Goal: Task Accomplishment & Management: Use online tool/utility

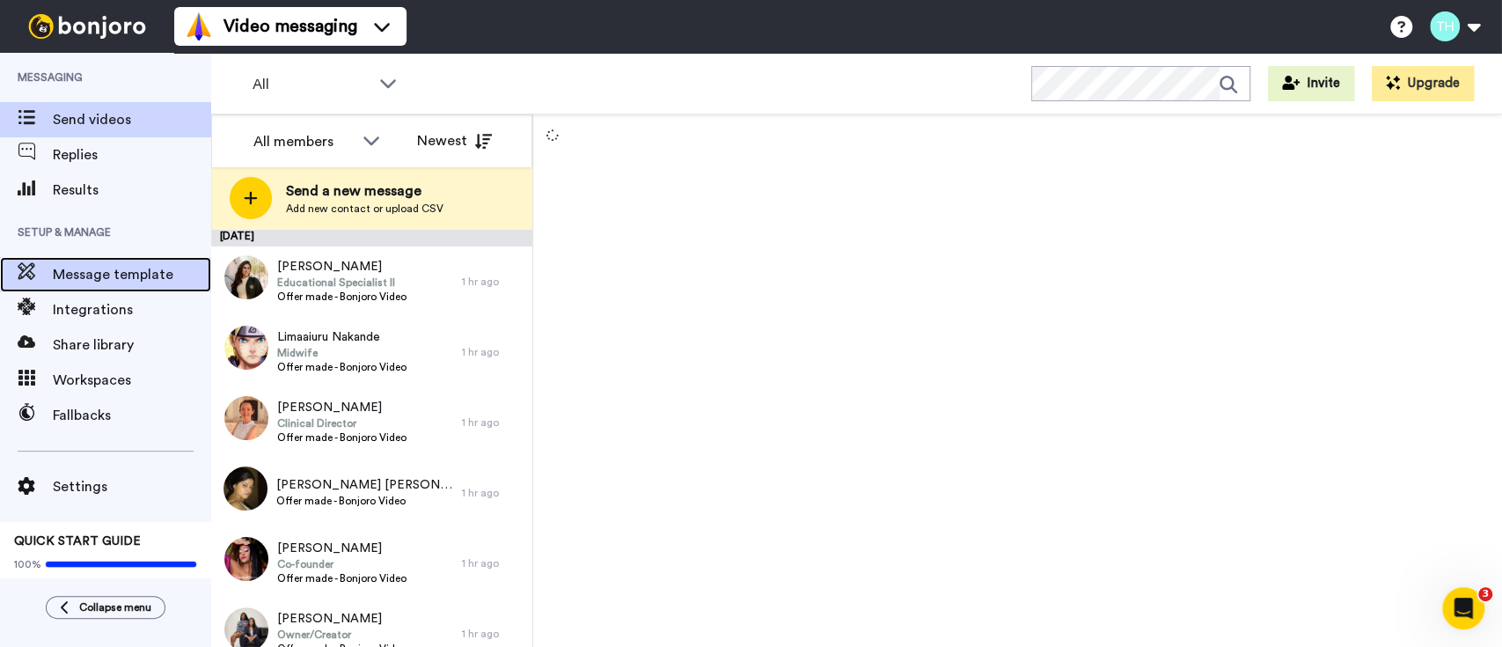
click at [112, 279] on span "Message template" at bounding box center [132, 274] width 158 height 21
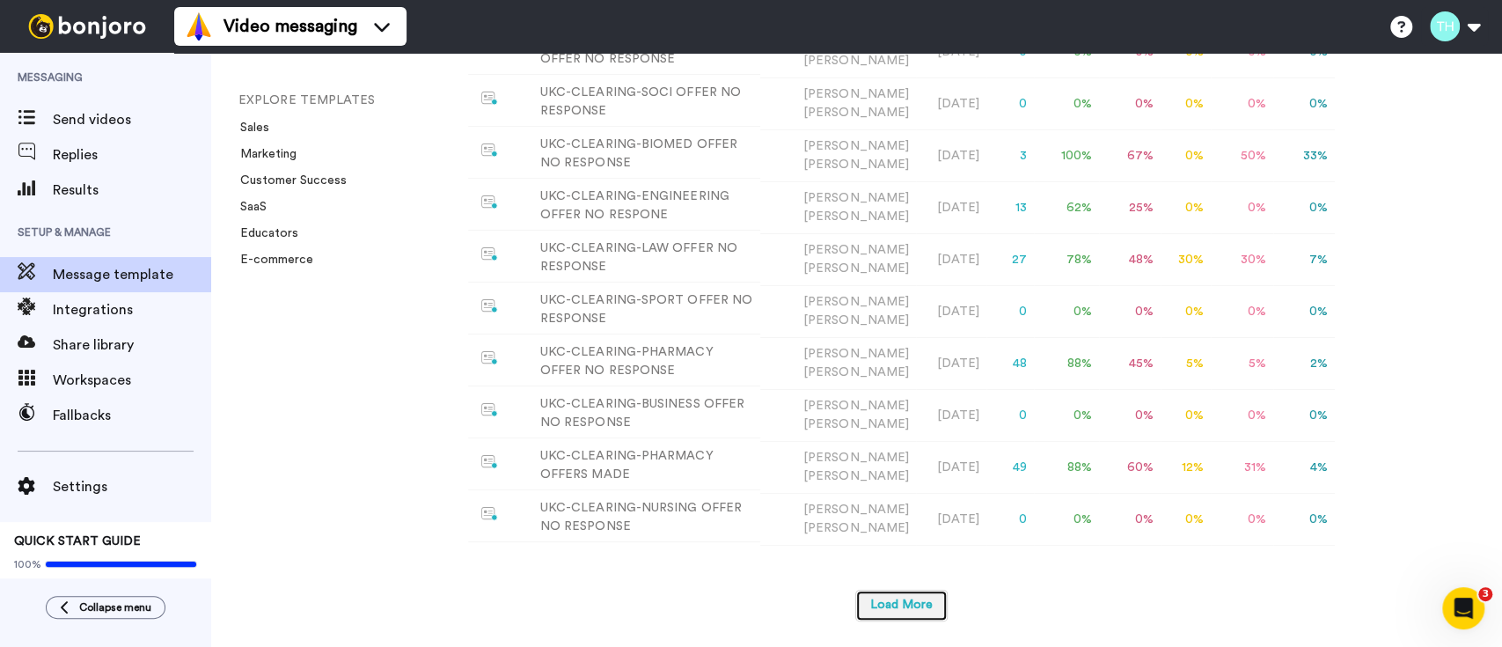
click at [903, 611] on button "Load More" at bounding box center [901, 605] width 92 height 32
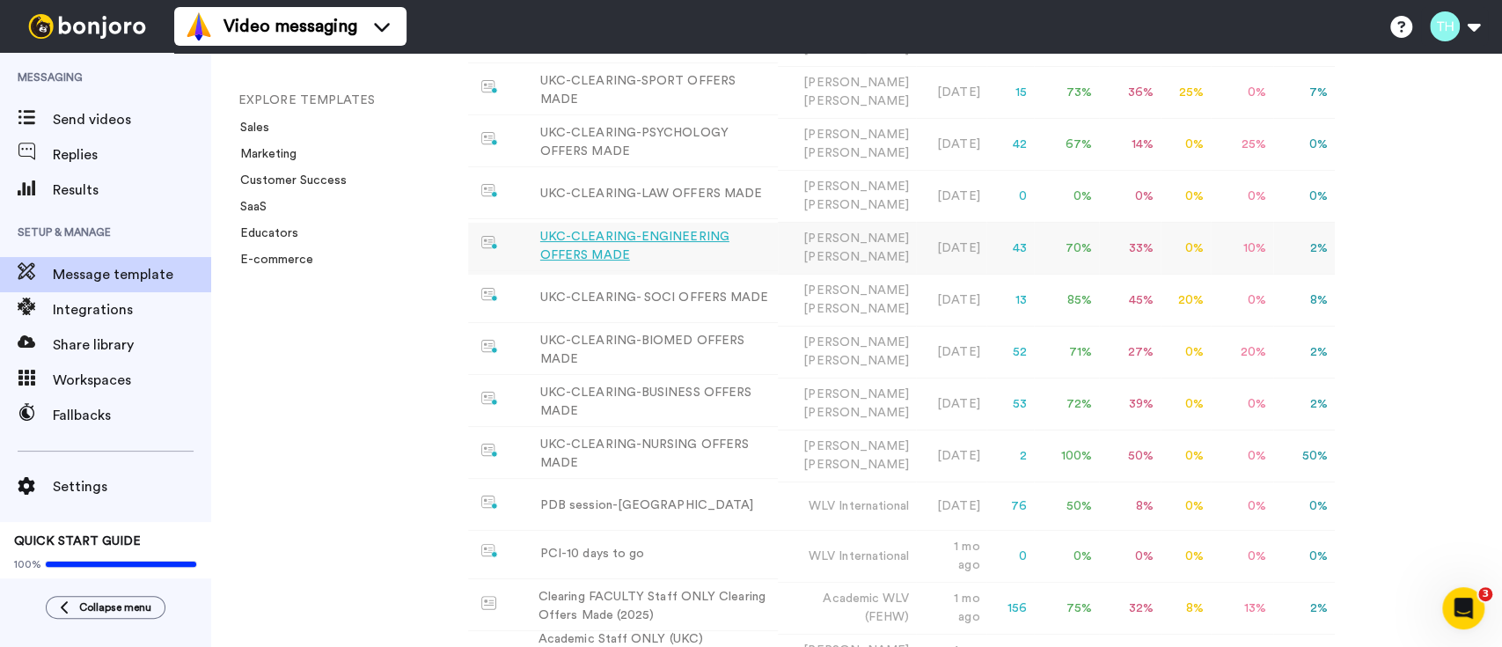
scroll to position [830, 0]
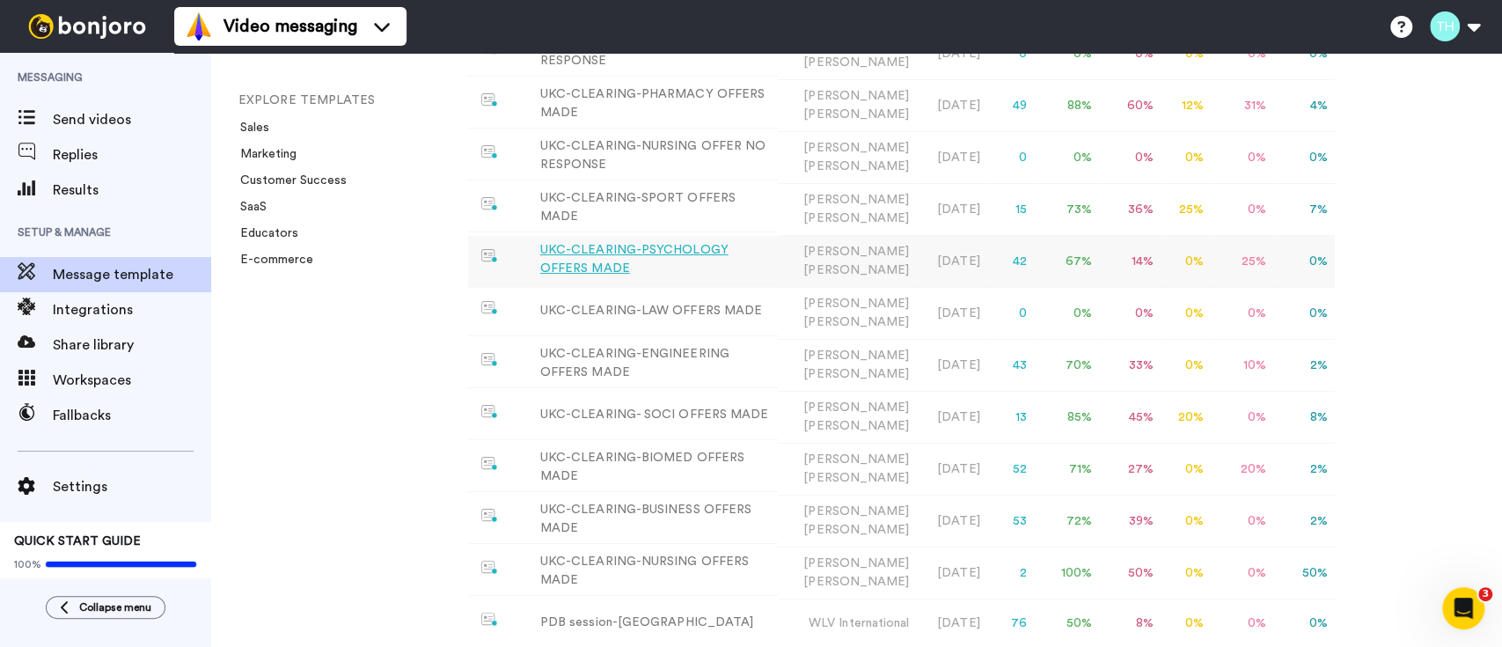
click at [687, 261] on div "UKC-CLEARING-PSYCHOLOGY OFFERS MADE" at bounding box center [655, 259] width 230 height 37
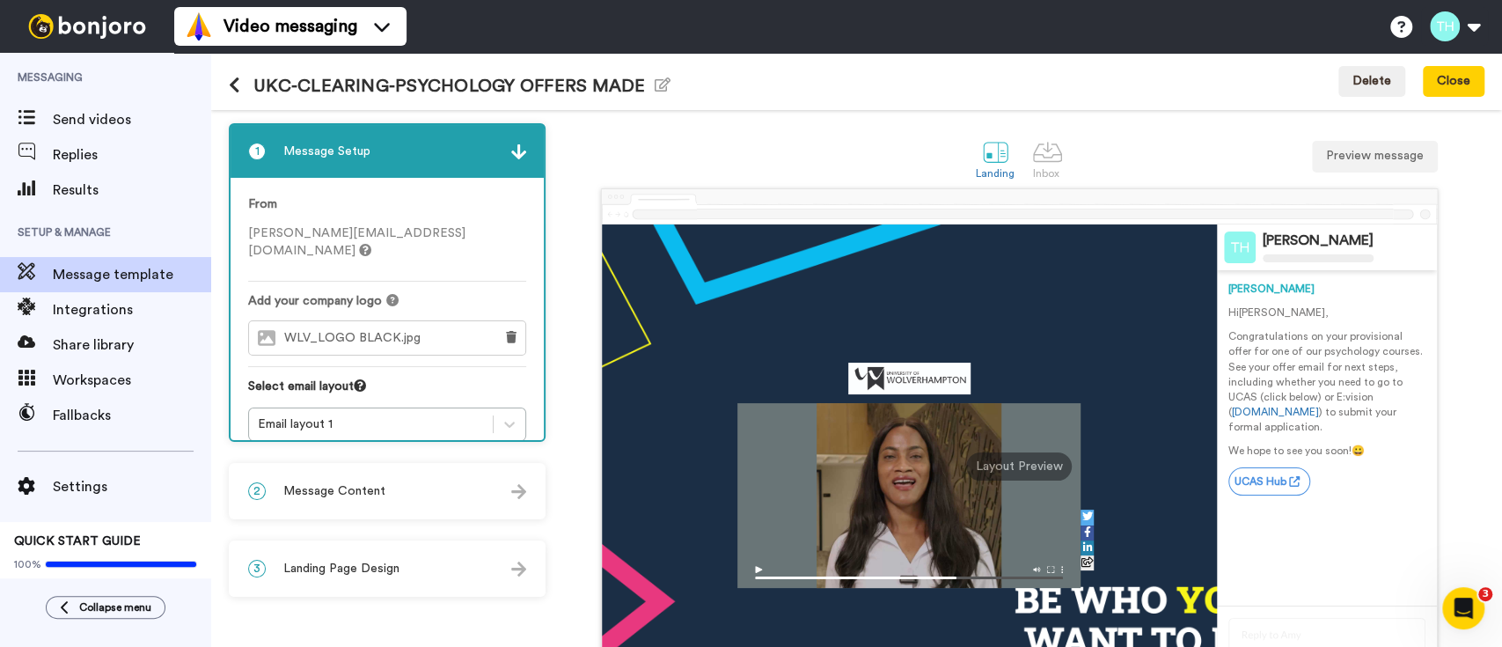
click at [464, 80] on h1 "UKC-CLEARING-PSYCHOLOGY OFFERS MADE Edit name" at bounding box center [449, 86] width 441 height 20
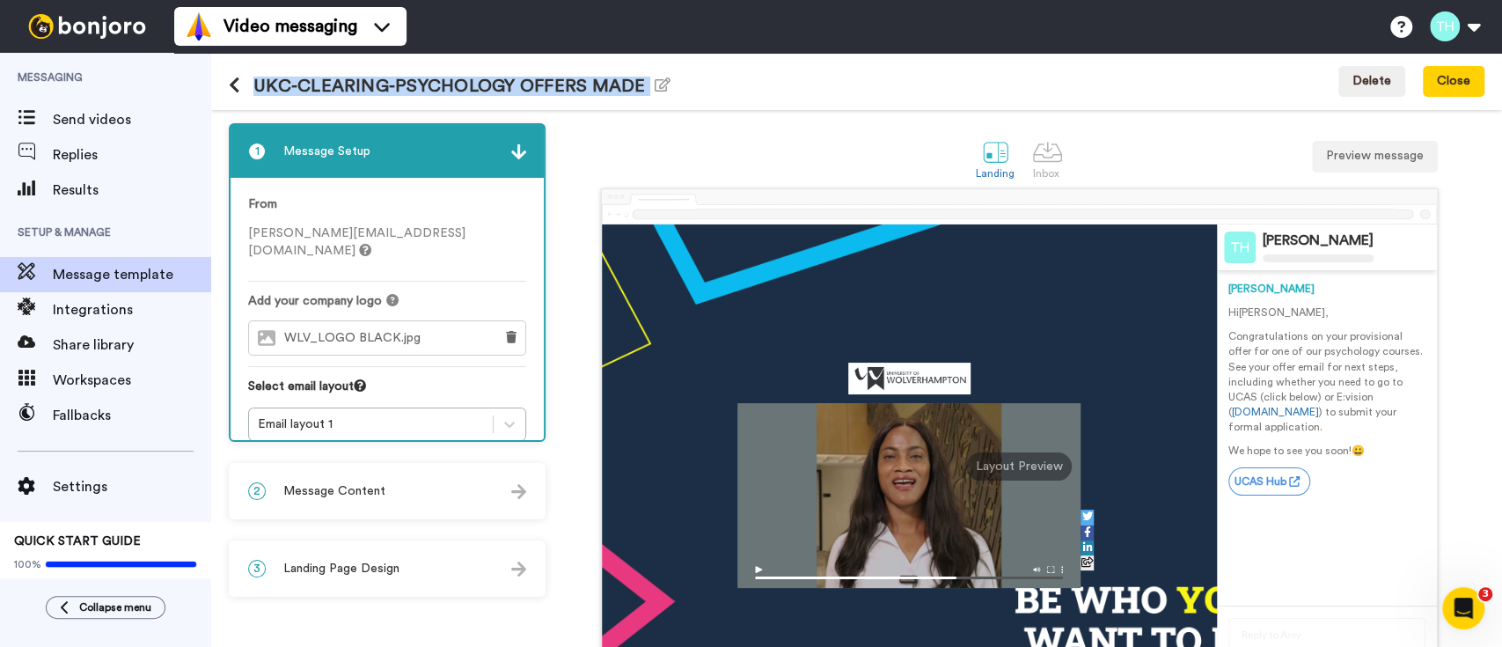
click at [464, 80] on h1 "UKC-CLEARING-PSYCHOLOGY OFFERS MADE Edit name" at bounding box center [449, 86] width 441 height 20
copy div "UKC-CLEARING-PSYCHOLOGY OFFERS MADE Edit name Delete Close"
